Goal: Download file/media

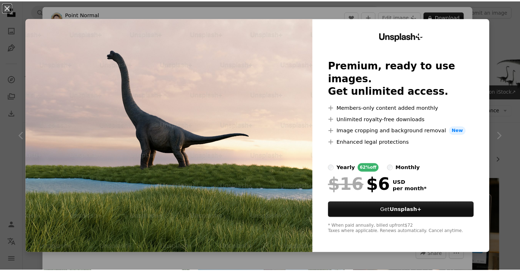
scroll to position [1667, 0]
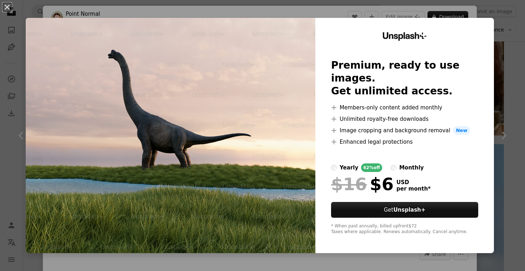
click at [500, 16] on div "An X shape Unsplash+ Premium, ready to use images. Get unlimited access. A plus…" at bounding box center [262, 135] width 525 height 271
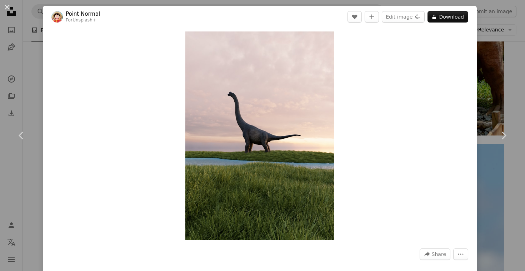
click at [501, 45] on div "An X shape Chevron left Chevron right Point Normal For Unsplash+ A heart A plus…" at bounding box center [262, 135] width 525 height 271
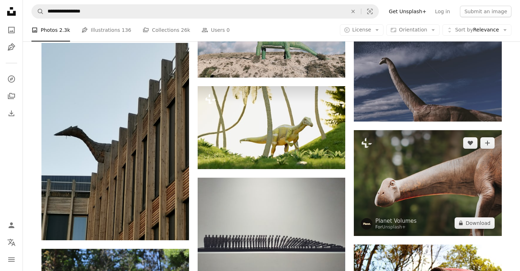
scroll to position [762, 0]
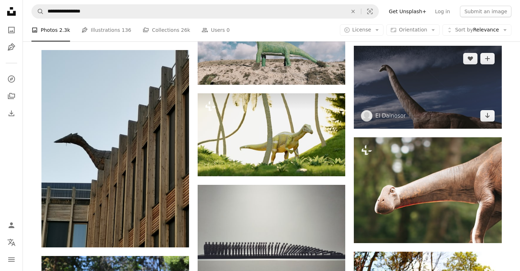
click at [402, 94] on img at bounding box center [428, 87] width 148 height 83
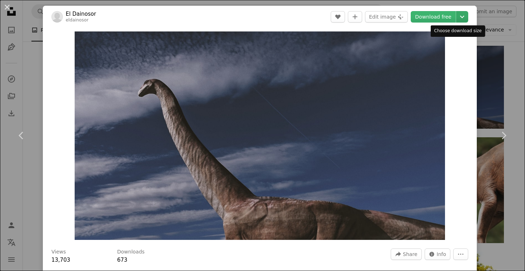
click at [458, 16] on icon "Chevron down" at bounding box center [462, 17] width 11 height 9
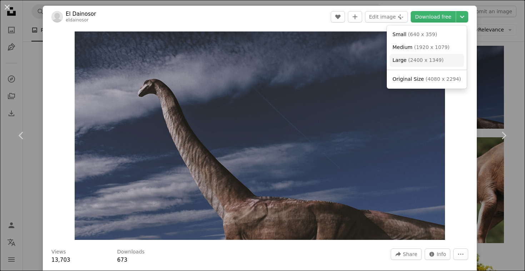
click at [416, 62] on span "( 2400 x 1349 )" at bounding box center [425, 60] width 35 height 6
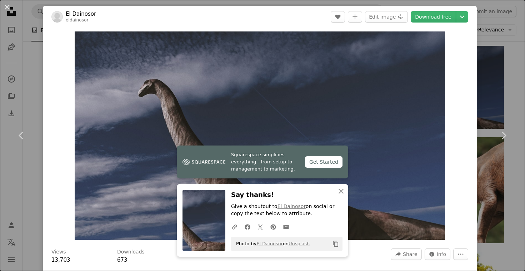
click at [494, 41] on div "An X shape Chevron left Chevron right Squarespace simplifies everything—from se…" at bounding box center [262, 135] width 525 height 271
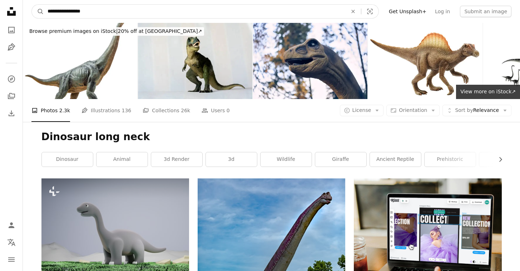
click at [118, 12] on input "**********" at bounding box center [194, 12] width 301 height 14
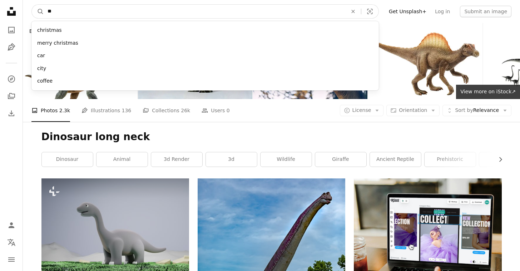
type input "***"
click button "A magnifying glass" at bounding box center [38, 12] width 12 height 14
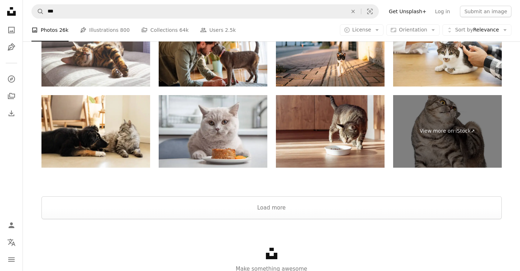
scroll to position [1627, 0]
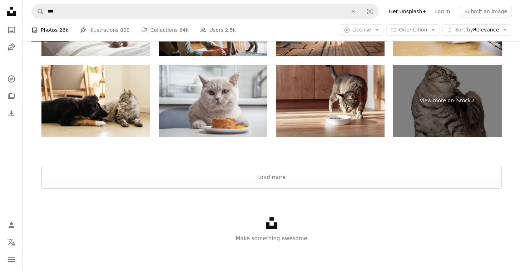
click at [278, 216] on div "Unsplash logo Make something awesome" at bounding box center [271, 230] width 497 height 83
click at [300, 175] on button "Load more" at bounding box center [271, 177] width 460 height 23
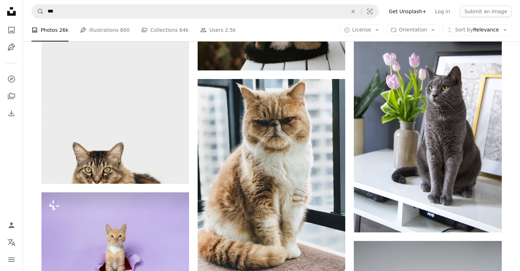
scroll to position [2255, 0]
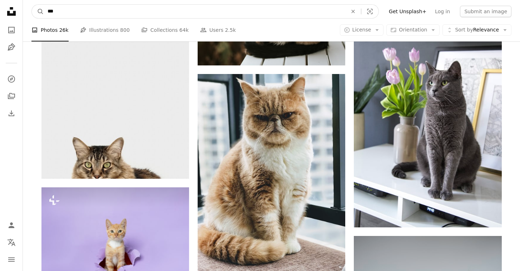
click at [247, 8] on input "***" at bounding box center [194, 12] width 301 height 14
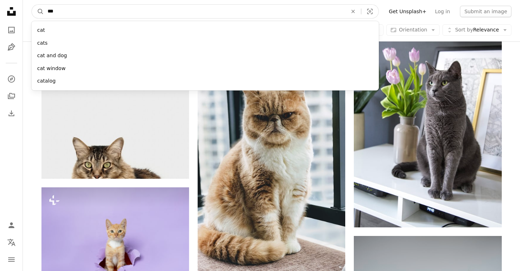
click at [247, 8] on input "***" at bounding box center [194, 12] width 301 height 14
type input "******"
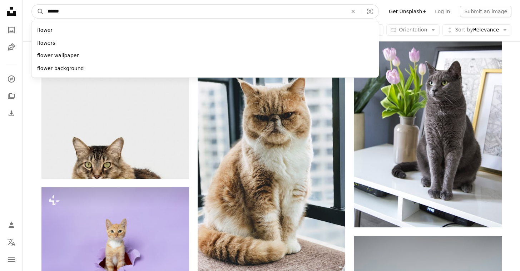
click button "A magnifying glass" at bounding box center [38, 12] width 12 height 14
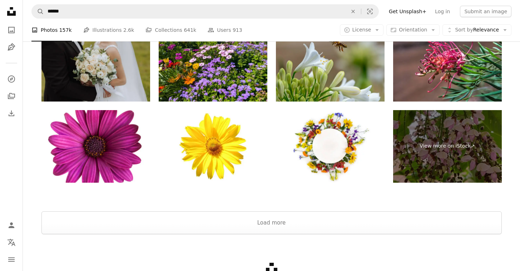
scroll to position [1688, 0]
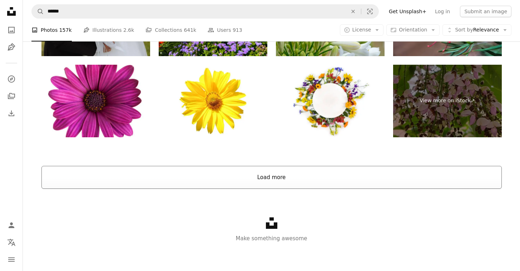
click at [298, 184] on button "Load more" at bounding box center [271, 177] width 460 height 23
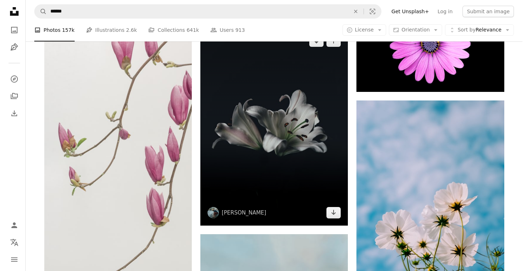
scroll to position [1720, 0]
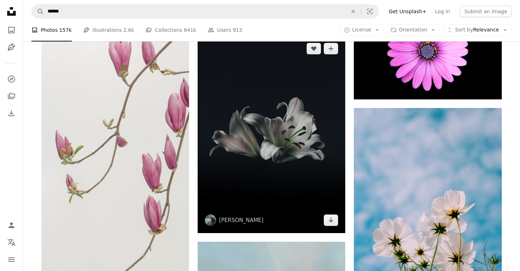
click at [333, 136] on img at bounding box center [272, 134] width 148 height 197
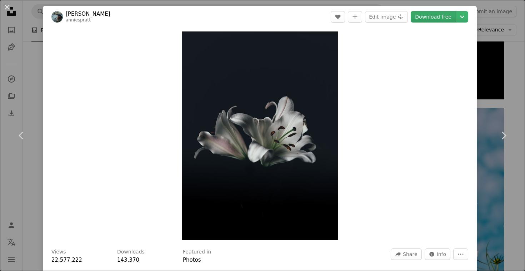
click at [438, 18] on link "Download free" at bounding box center [433, 16] width 45 height 11
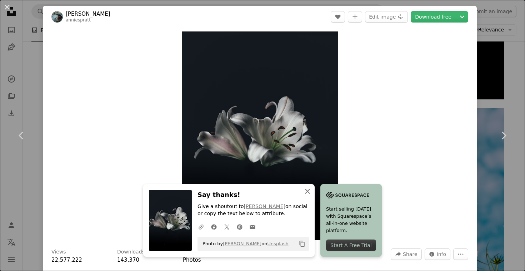
click at [305, 192] on icon "button" at bounding box center [307, 191] width 5 height 5
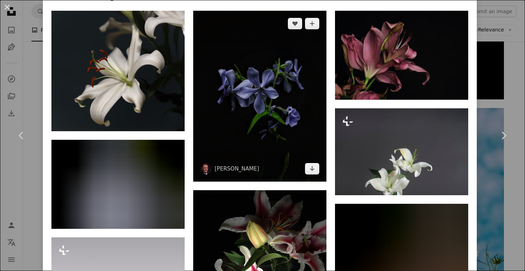
scroll to position [498, 0]
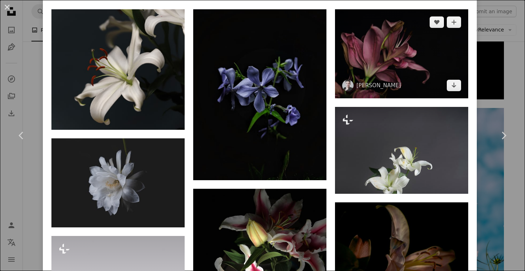
click at [342, 80] on div at bounding box center [347, 85] width 11 height 11
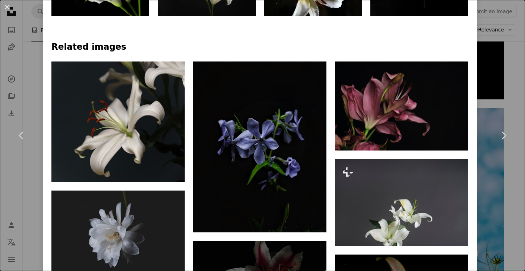
scroll to position [436, 0]
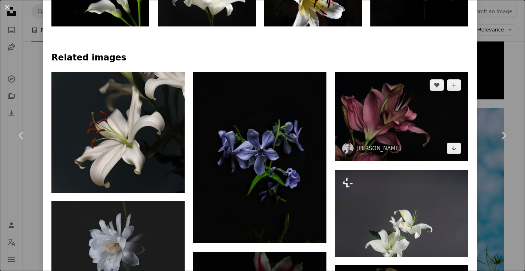
click at [429, 112] on img at bounding box center [401, 116] width 133 height 89
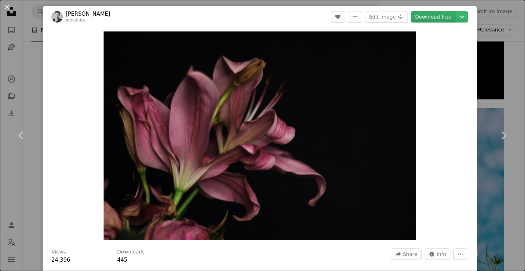
click at [436, 19] on link "Download free" at bounding box center [433, 16] width 45 height 11
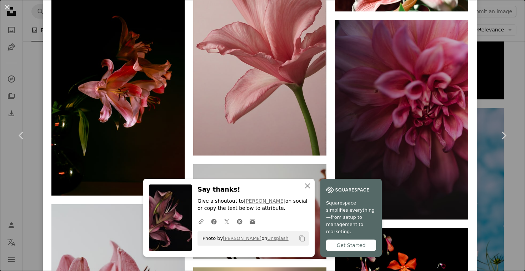
scroll to position [1486, 0]
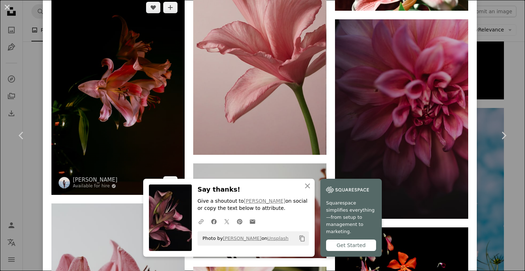
click at [100, 105] on img at bounding box center [117, 95] width 133 height 200
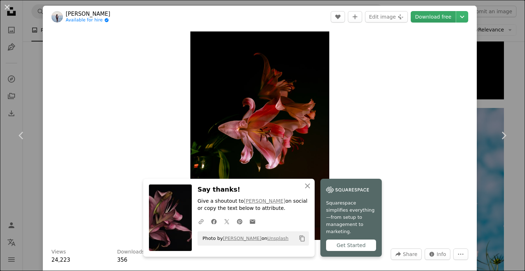
click at [426, 13] on link "Download free" at bounding box center [433, 16] width 45 height 11
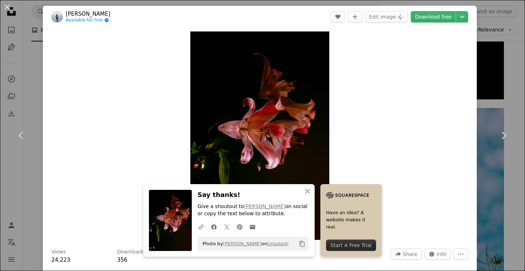
click at [504, 28] on div "An X shape Chevron left Chevron right An X shape Close Say thanks! Give a shout…" at bounding box center [262, 135] width 525 height 271
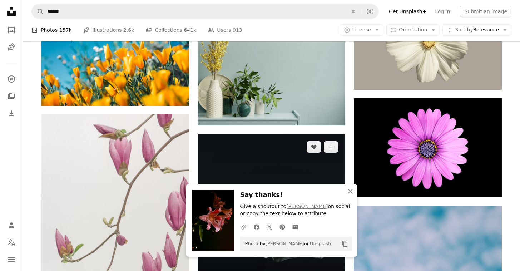
scroll to position [1621, 0]
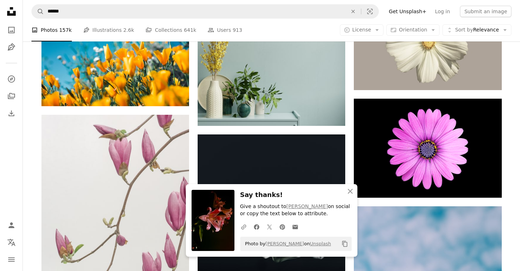
click at [211, 221] on img at bounding box center [212, 220] width 43 height 61
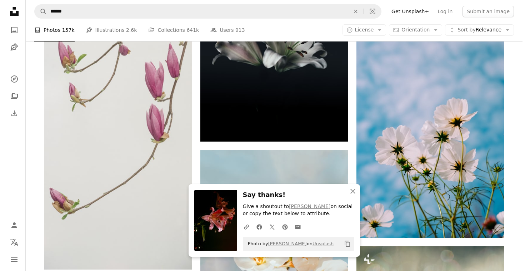
scroll to position [1808, 0]
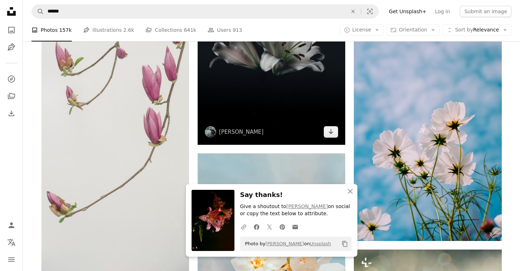
click at [274, 102] on img at bounding box center [272, 45] width 148 height 197
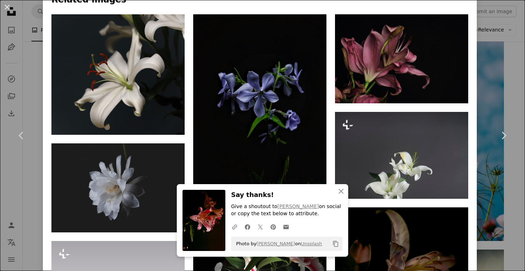
scroll to position [572, 0]
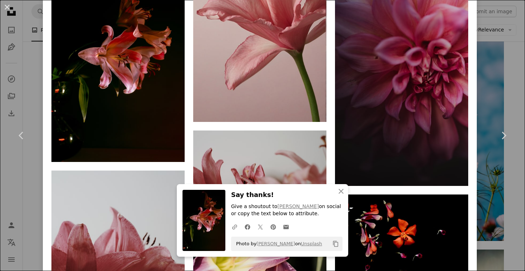
scroll to position [1518, 0]
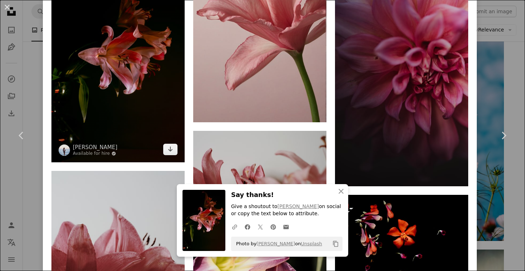
click at [98, 51] on img at bounding box center [117, 62] width 133 height 200
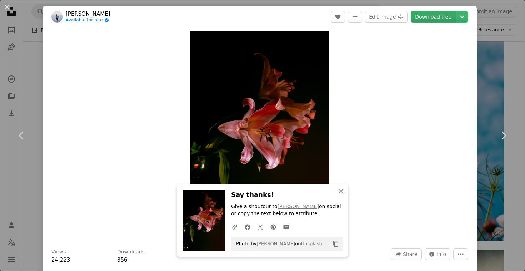
click at [431, 14] on link "Download free" at bounding box center [433, 16] width 45 height 11
click at [339, 187] on icon "An X shape" at bounding box center [341, 191] width 9 height 9
